Goal: Task Accomplishment & Management: Manage account settings

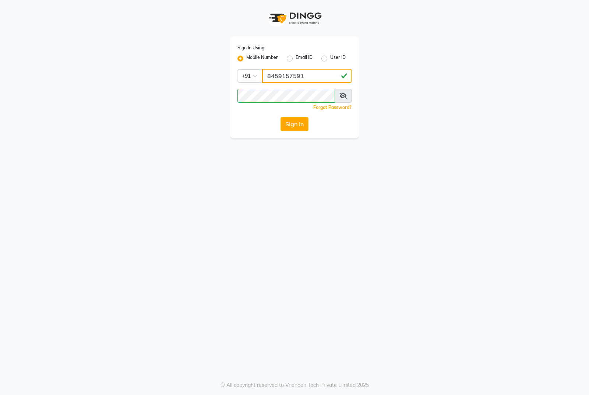
click at [288, 77] on input "8459157591" at bounding box center [306, 76] width 89 height 14
type input "7276129578"
click at [290, 126] on button "Sign In" at bounding box center [295, 124] width 28 height 14
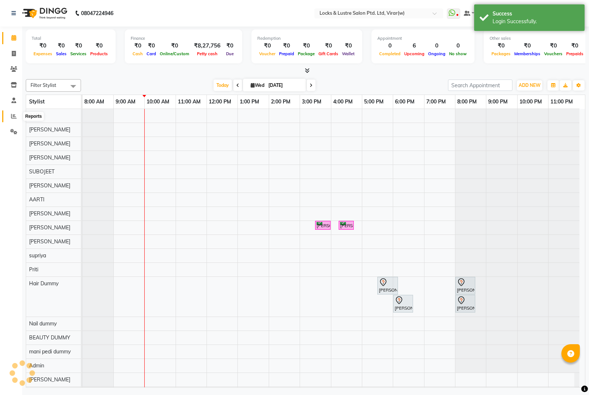
click at [14, 114] on icon at bounding box center [14, 116] width 6 height 6
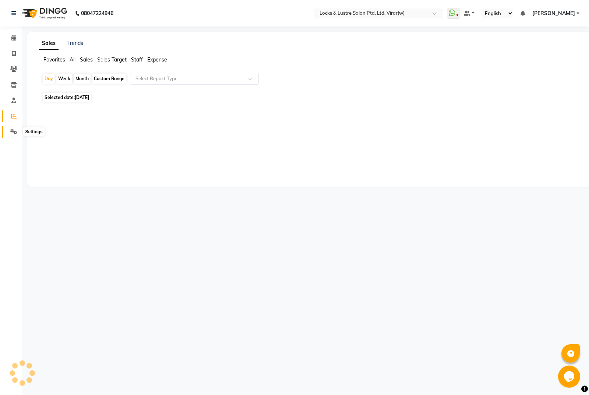
click at [16, 131] on icon at bounding box center [13, 132] width 7 height 6
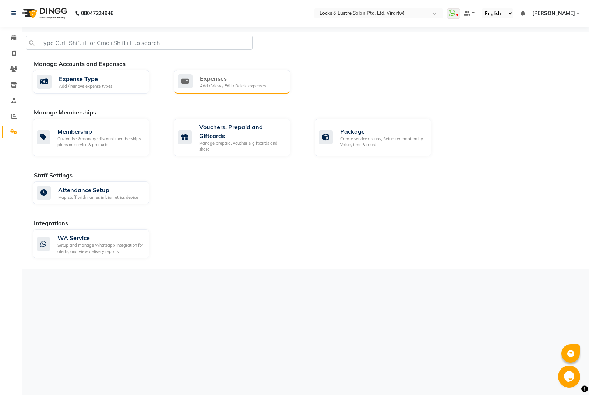
click at [200, 87] on div "Add / View / Edit / Delete expenses" at bounding box center [233, 86] width 66 height 6
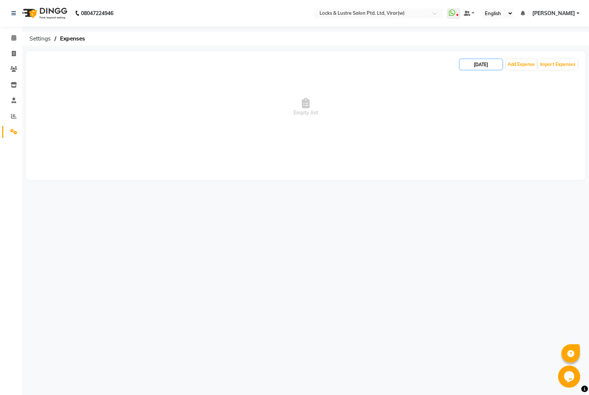
click at [483, 67] on input "[DATE]" at bounding box center [481, 64] width 42 height 10
select select "9"
select select "2025"
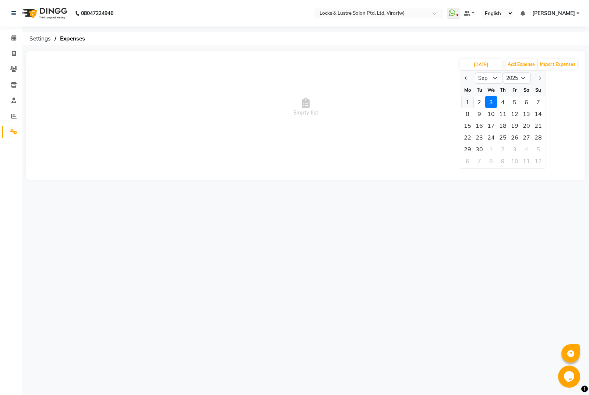
click at [467, 100] on div "1" at bounding box center [468, 102] width 12 height 12
type input "01-09-2025"
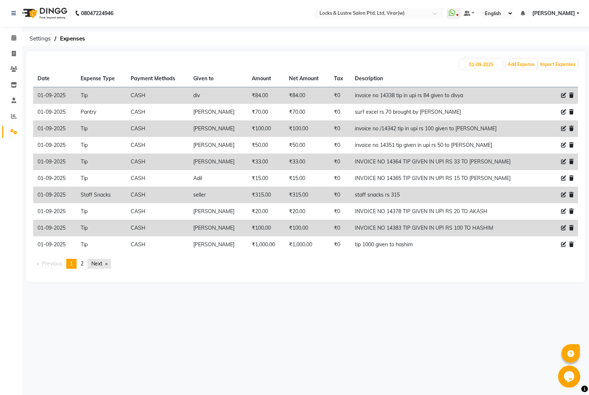
click at [99, 261] on link "Next page" at bounding box center [100, 264] width 24 height 10
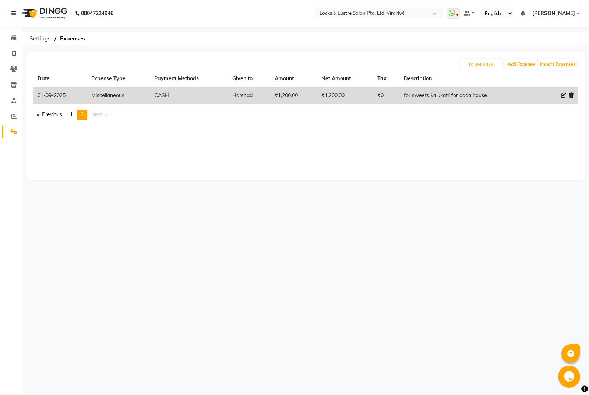
click at [472, 71] on th "Description" at bounding box center [466, 78] width 134 height 17
click at [486, 63] on input "01-09-2025" at bounding box center [481, 64] width 42 height 10
select select "9"
select select "2025"
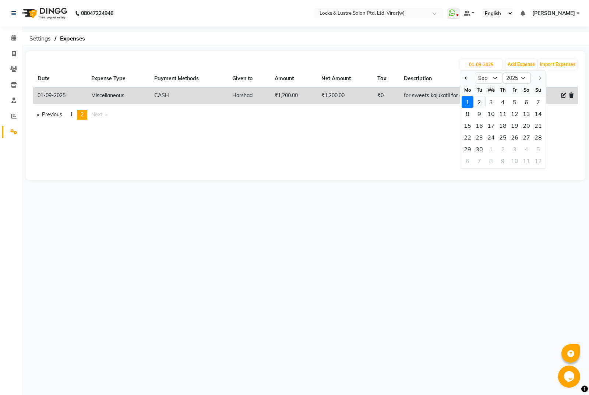
click at [479, 99] on div "2" at bounding box center [479, 102] width 12 height 12
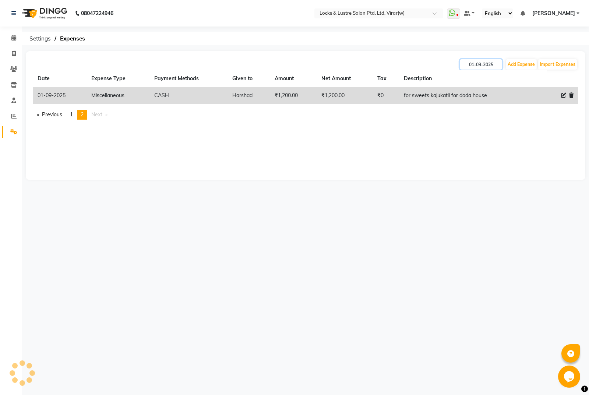
type input "02-09-2025"
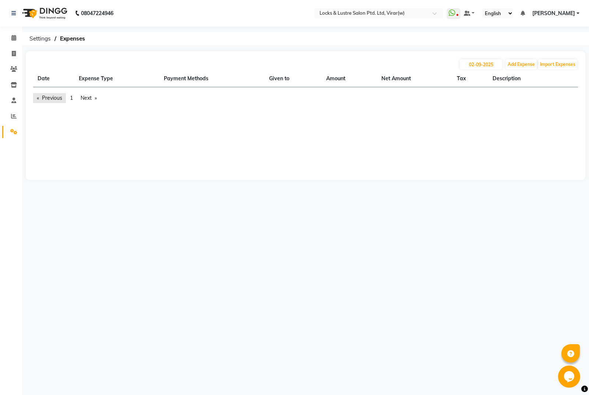
click at [56, 99] on link "Previous page" at bounding box center [49, 98] width 33 height 10
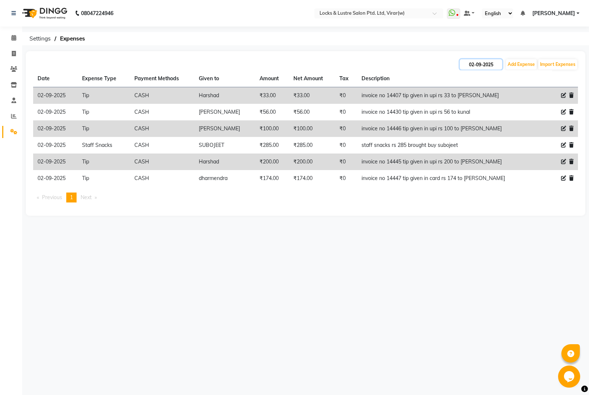
click at [484, 67] on input "02-09-2025" at bounding box center [481, 64] width 42 height 10
select select "9"
select select "2025"
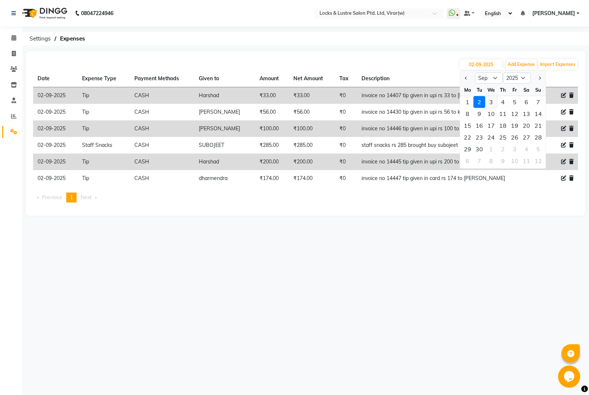
click at [490, 107] on div "3" at bounding box center [491, 102] width 12 height 12
type input "[DATE]"
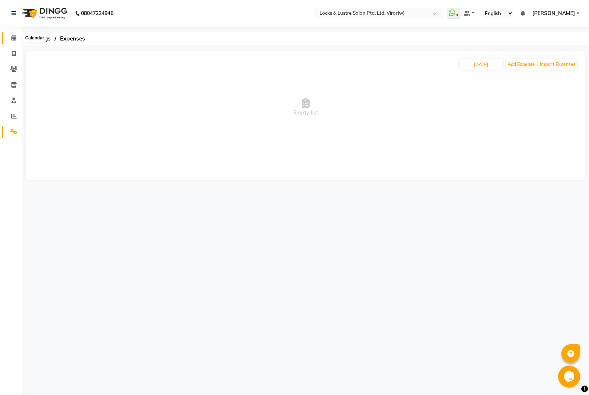
click at [10, 36] on span at bounding box center [13, 38] width 13 height 8
